Goal: Find contact information: Find contact information

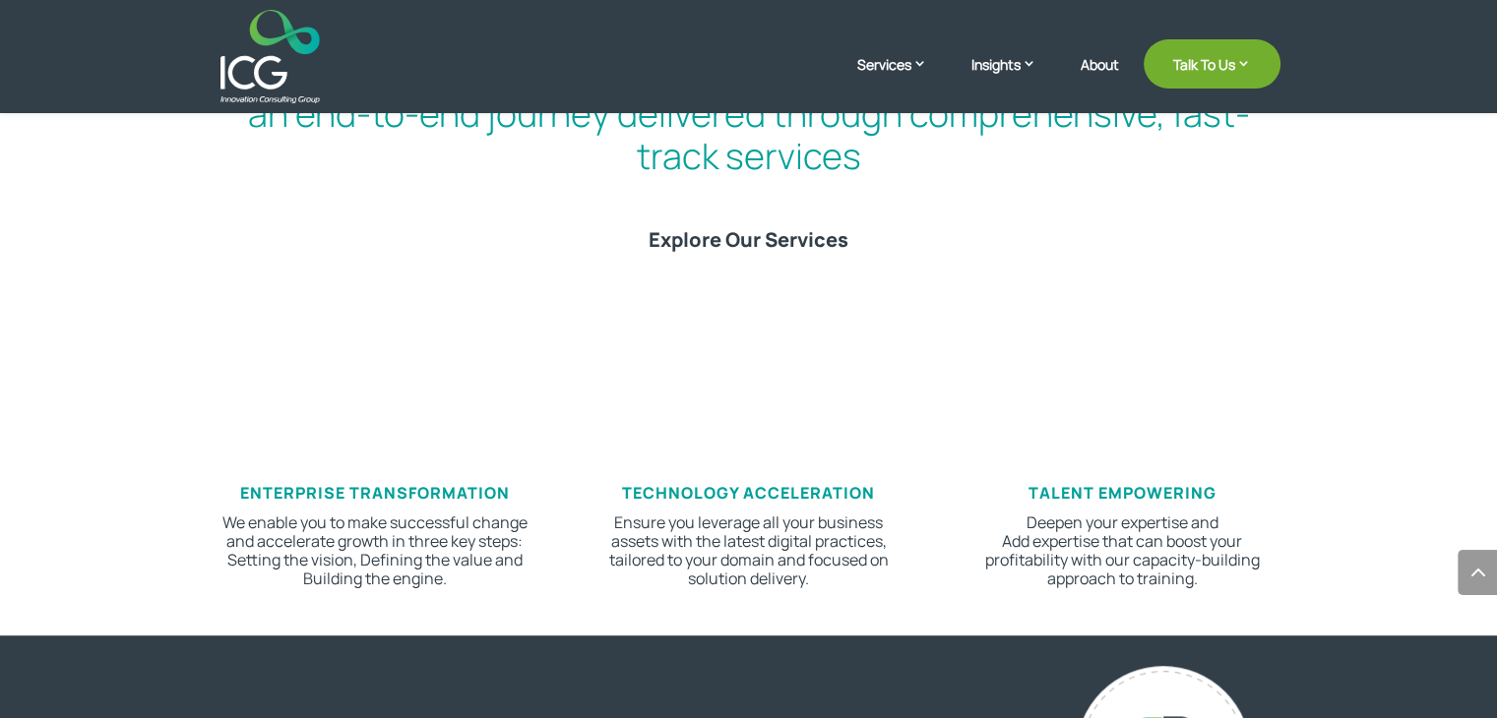
scroll to position [792, 0]
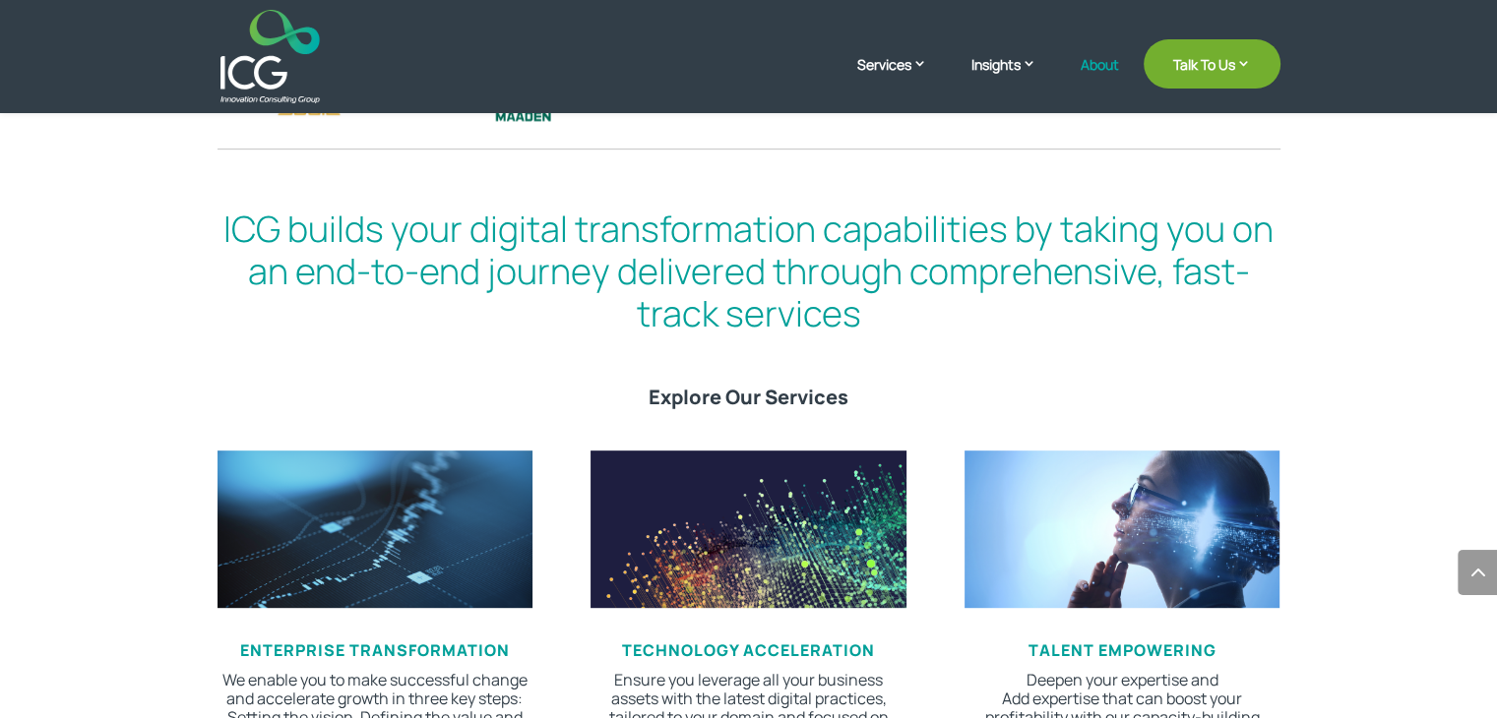
click at [1093, 60] on link "About" at bounding box center [1100, 80] width 38 height 46
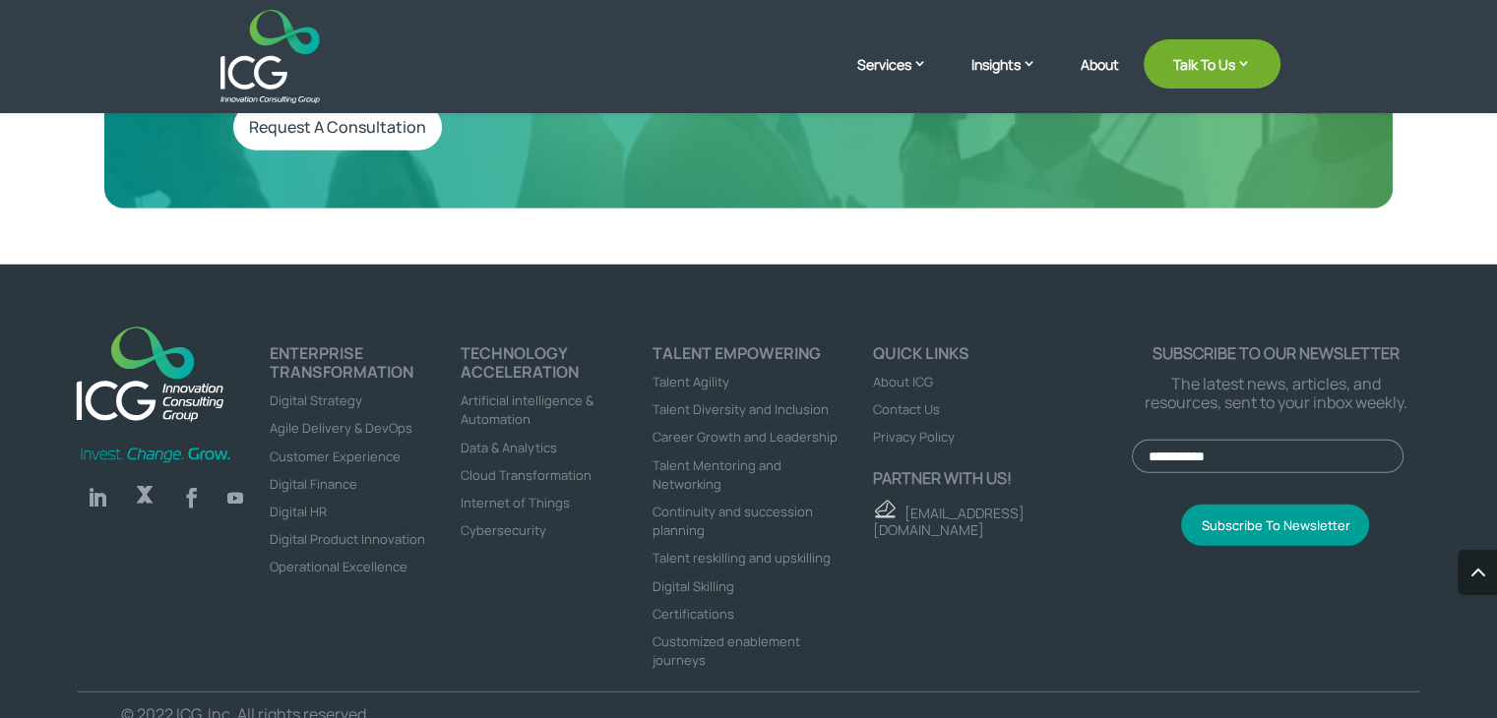
scroll to position [5427, 0]
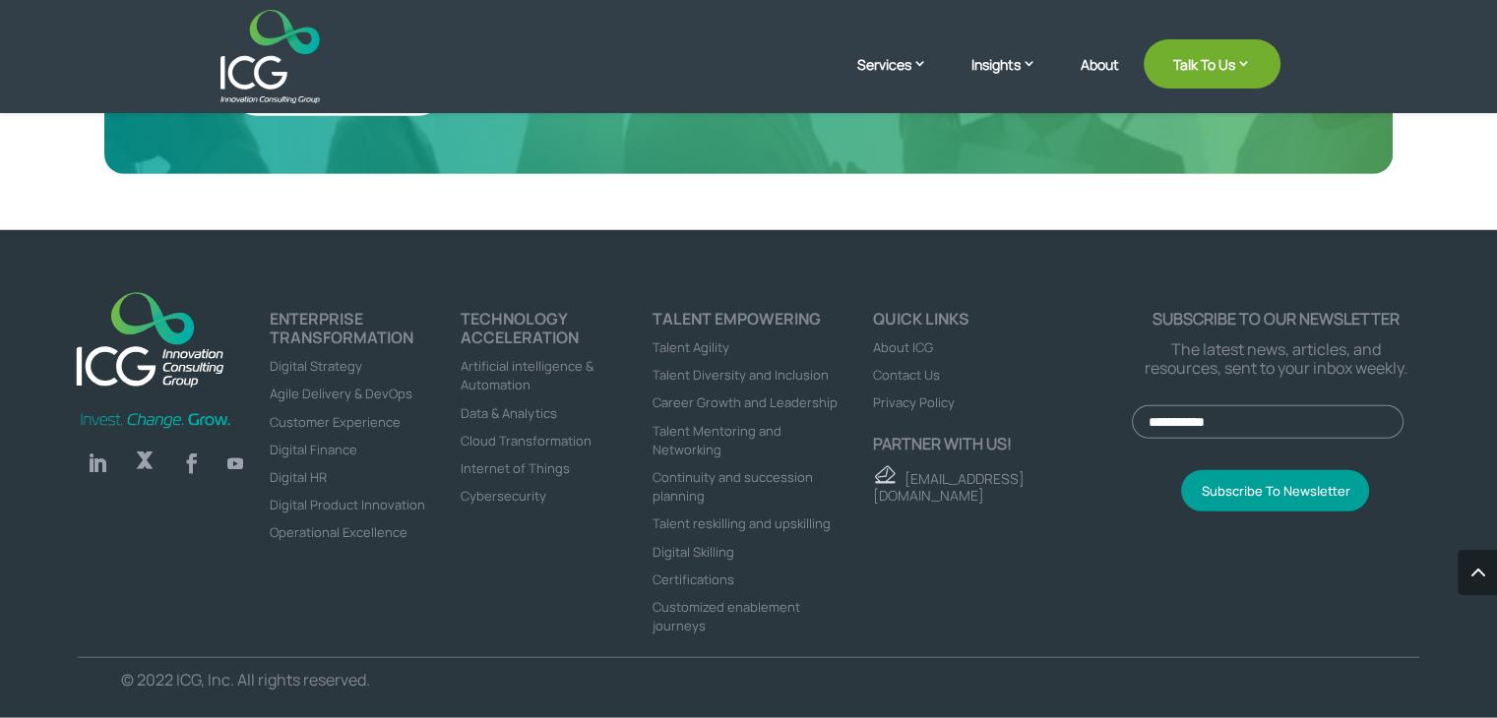
click at [917, 366] on span "Contact Us" at bounding box center [906, 375] width 67 height 18
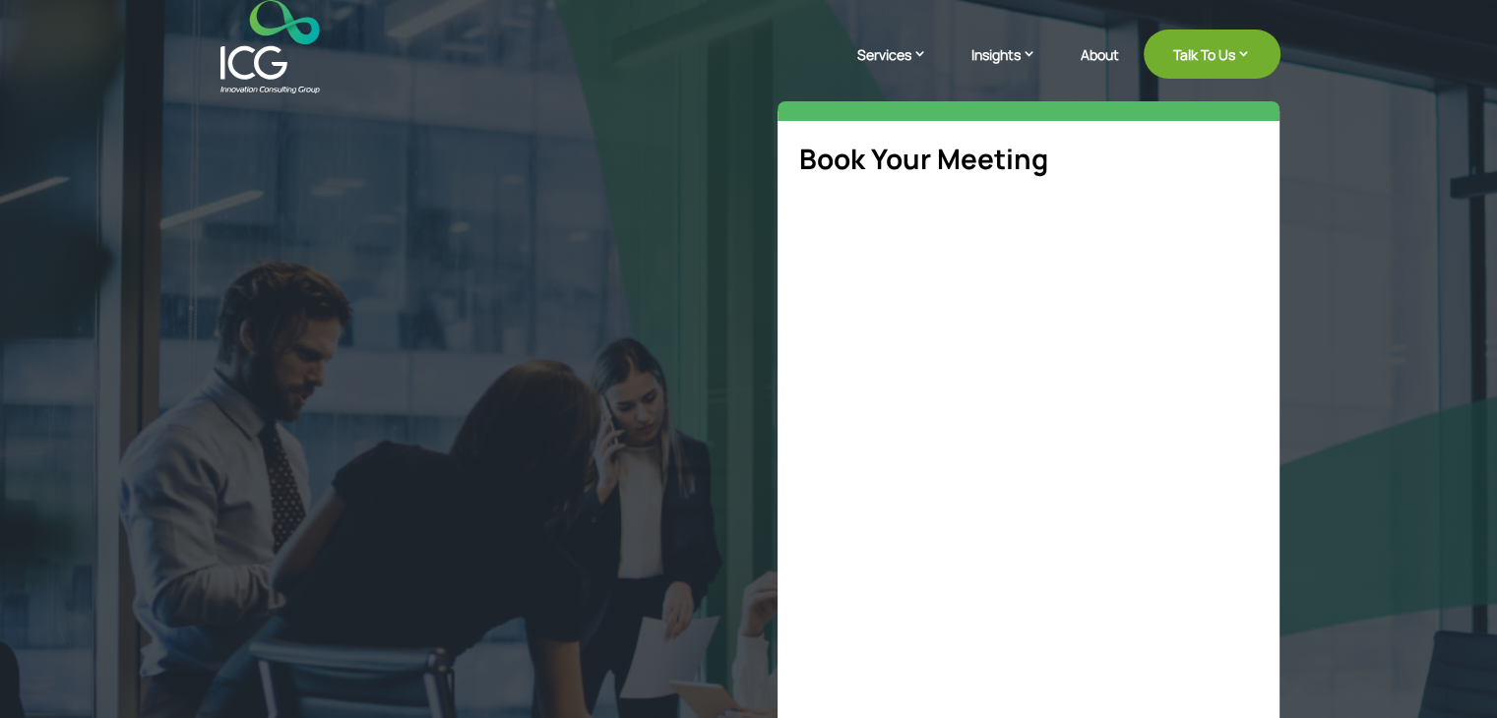
select select "**"
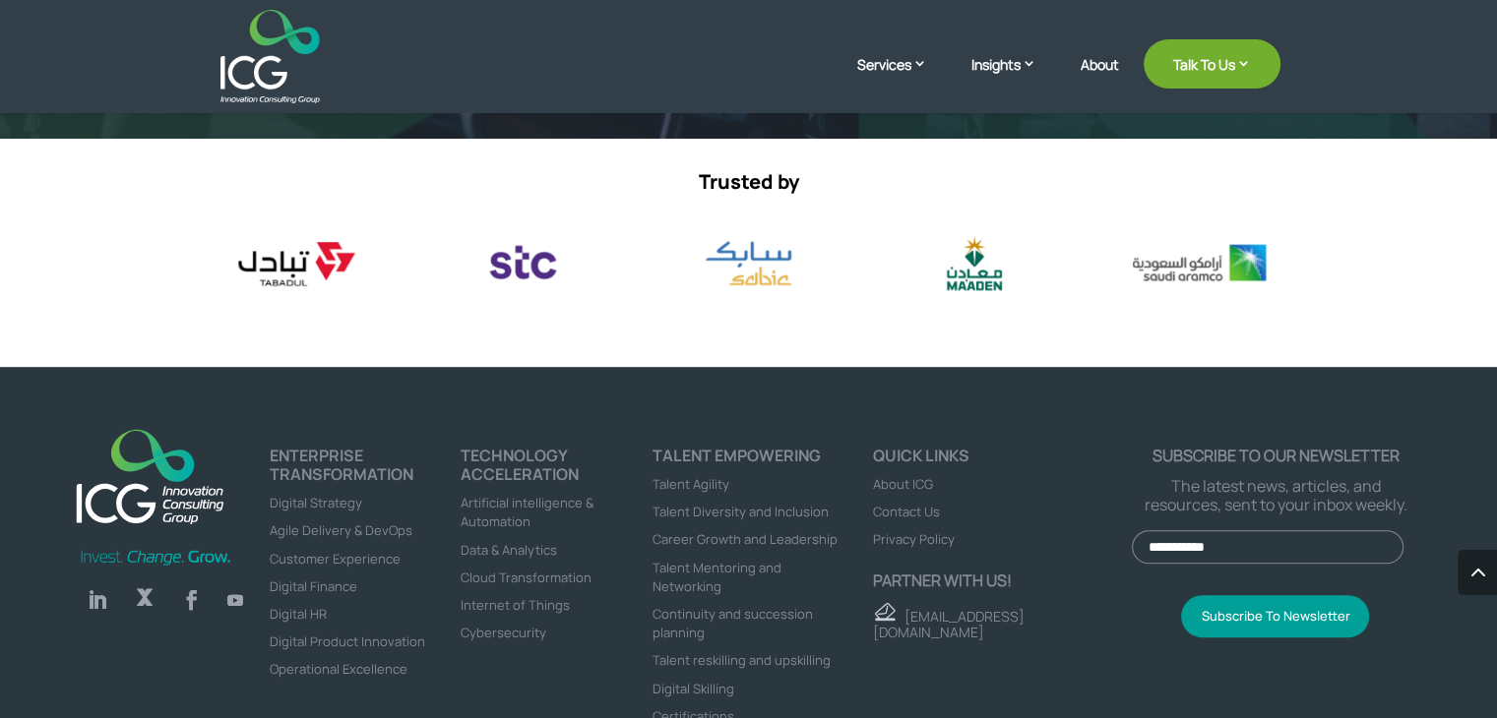
scroll to position [1129, 0]
